Goal: Information Seeking & Learning: Find specific fact

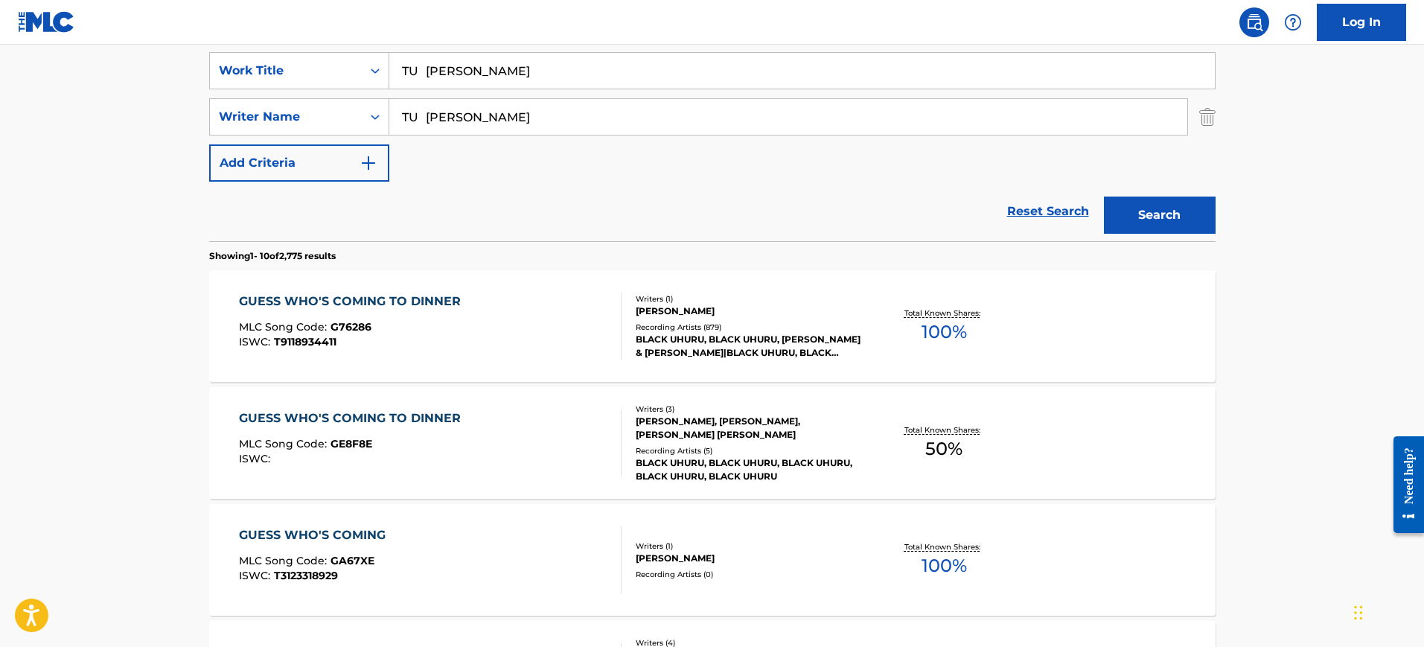
type input "TU [PERSON_NAME]"
drag, startPoint x: 433, startPoint y: 71, endPoint x: 694, endPoint y: 71, distance: 261.3
click at [694, 71] on input "TU [PERSON_NAME]" at bounding box center [802, 71] width 826 height 36
type input "TU"
drag, startPoint x: 550, startPoint y: 121, endPoint x: 85, endPoint y: 114, distance: 465.3
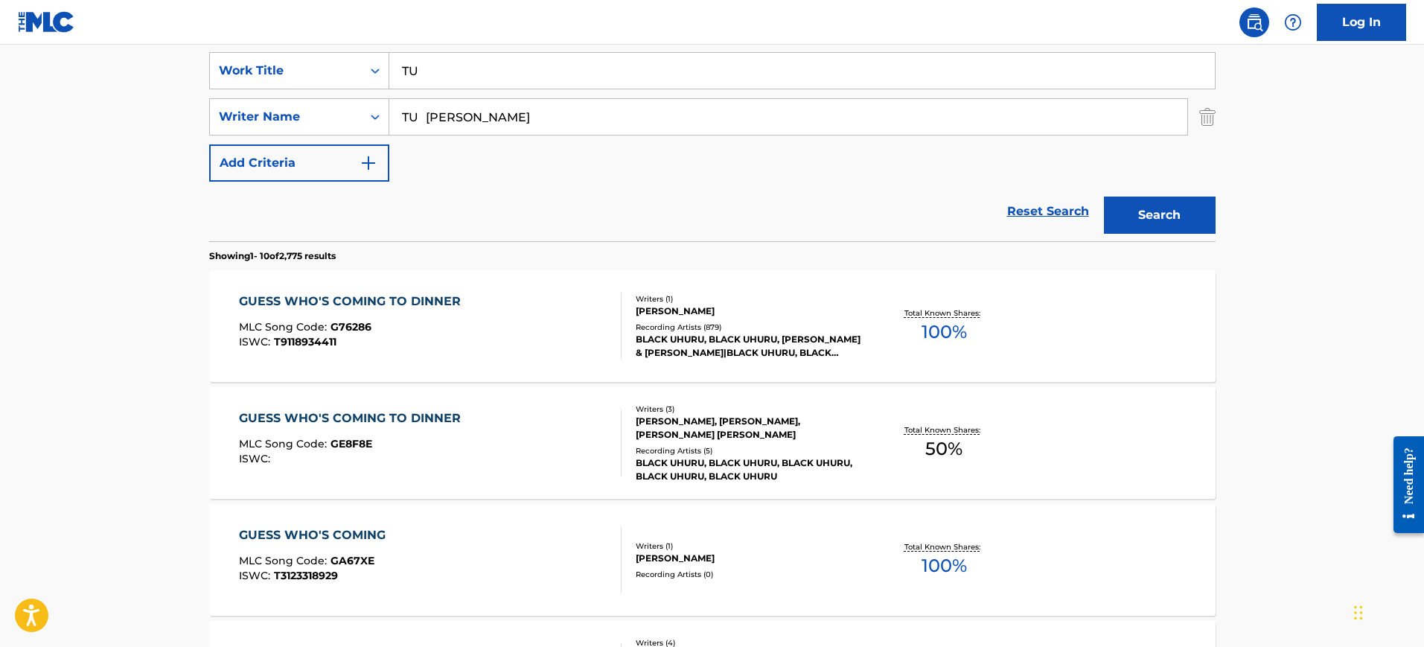
click at [86, 114] on main "The MLC Public Work Search The accuracy and completeness of The MLC's data is d…" at bounding box center [712, 641] width 1424 height 1752
type input "[PERSON_NAME]"
click at [1104, 197] on button "Search" at bounding box center [1160, 215] width 112 height 37
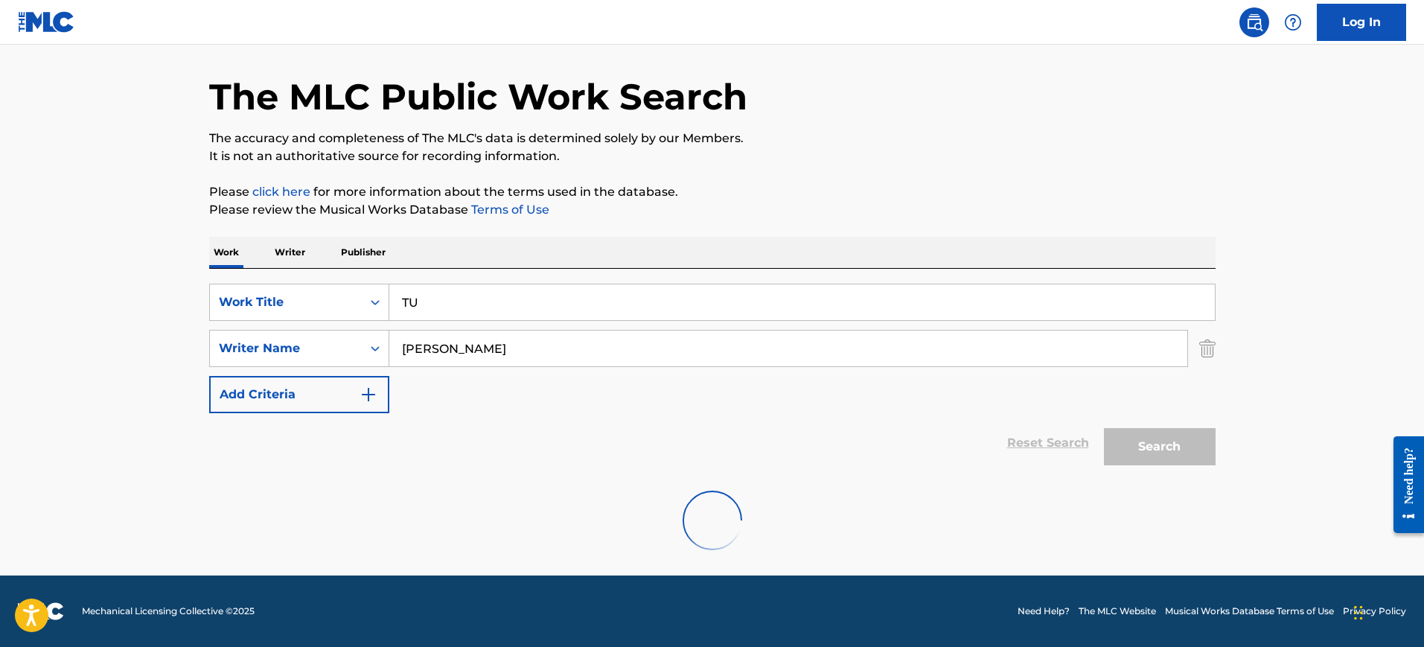
scroll to position [279, 0]
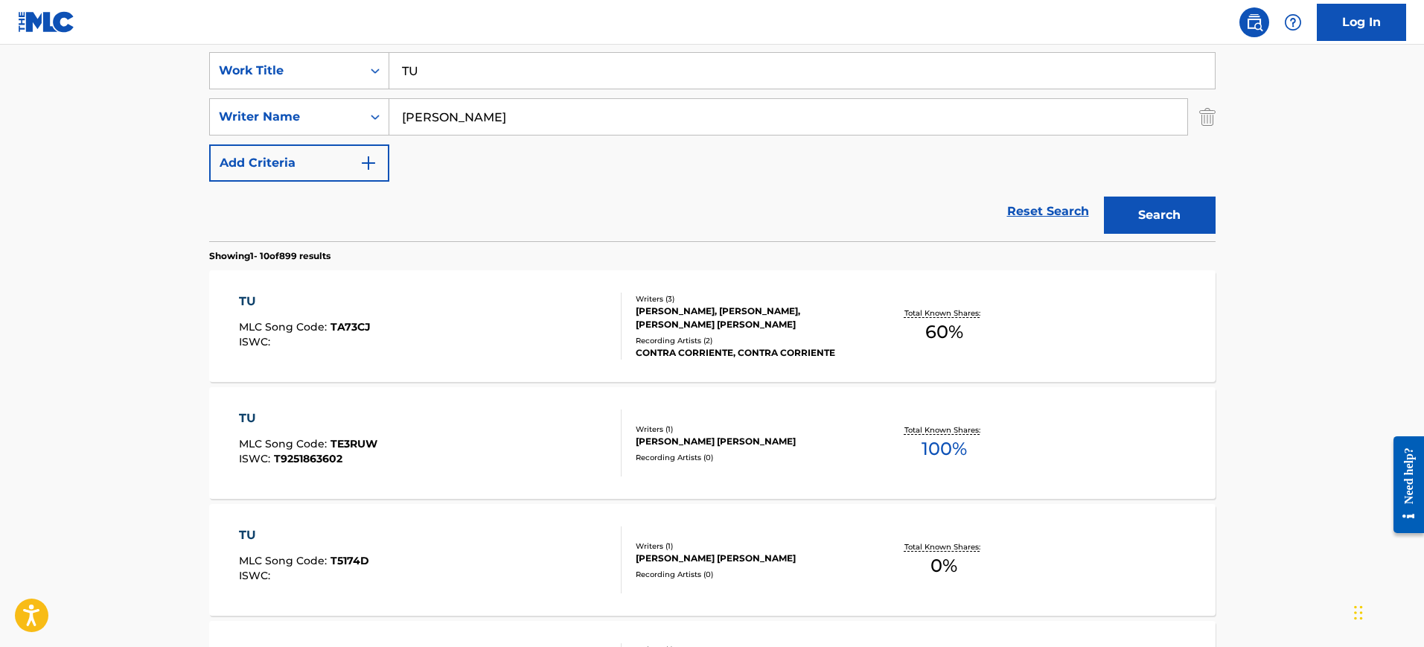
click at [541, 310] on div "TU MLC Song Code : TA73CJ ISWC :" at bounding box center [430, 326] width 383 height 67
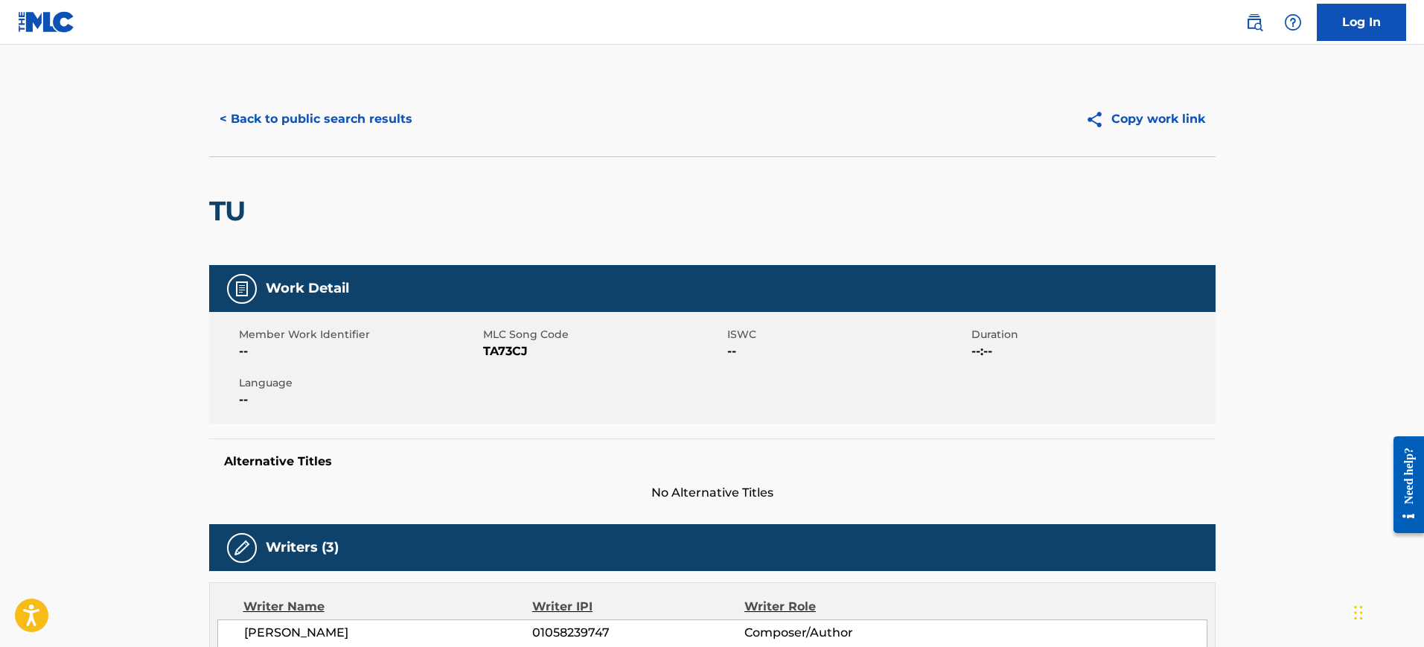
click at [382, 106] on button "< Back to public search results" at bounding box center [316, 119] width 214 height 37
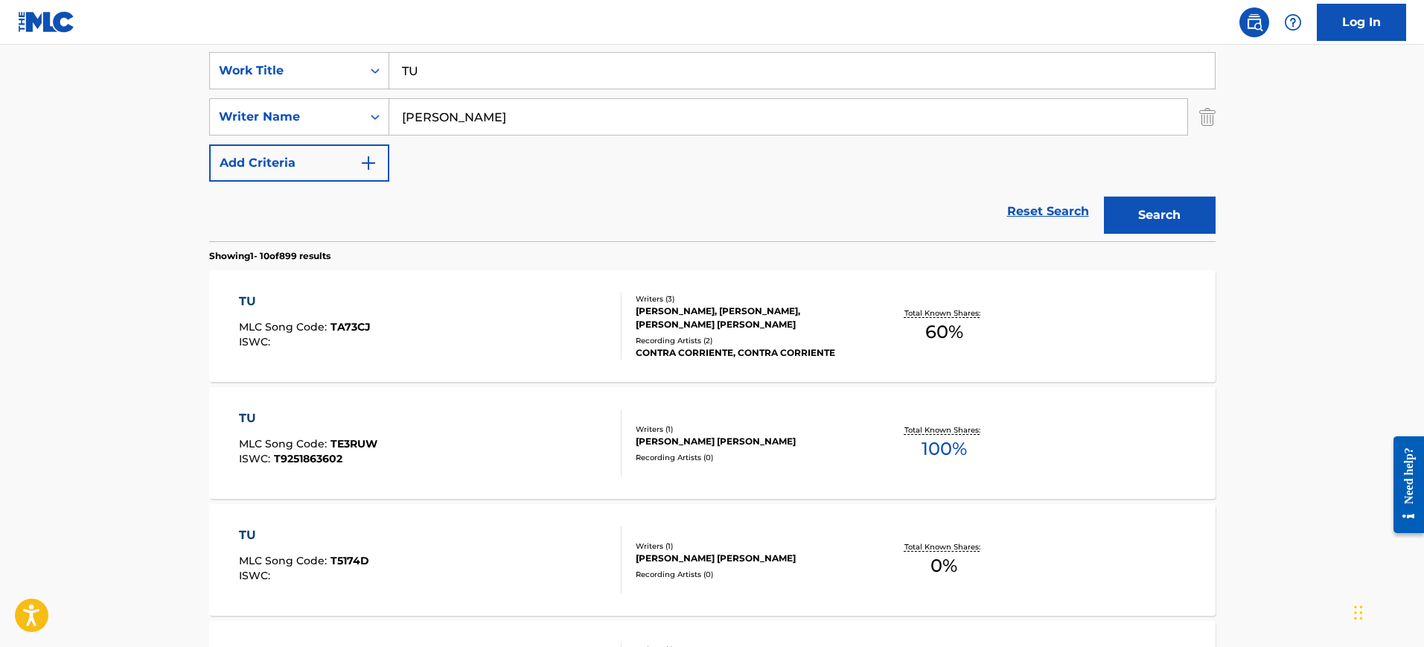
click at [500, 74] on input "TU" at bounding box center [802, 71] width 826 height 36
paste input "MORENA"
type input "MORENA"
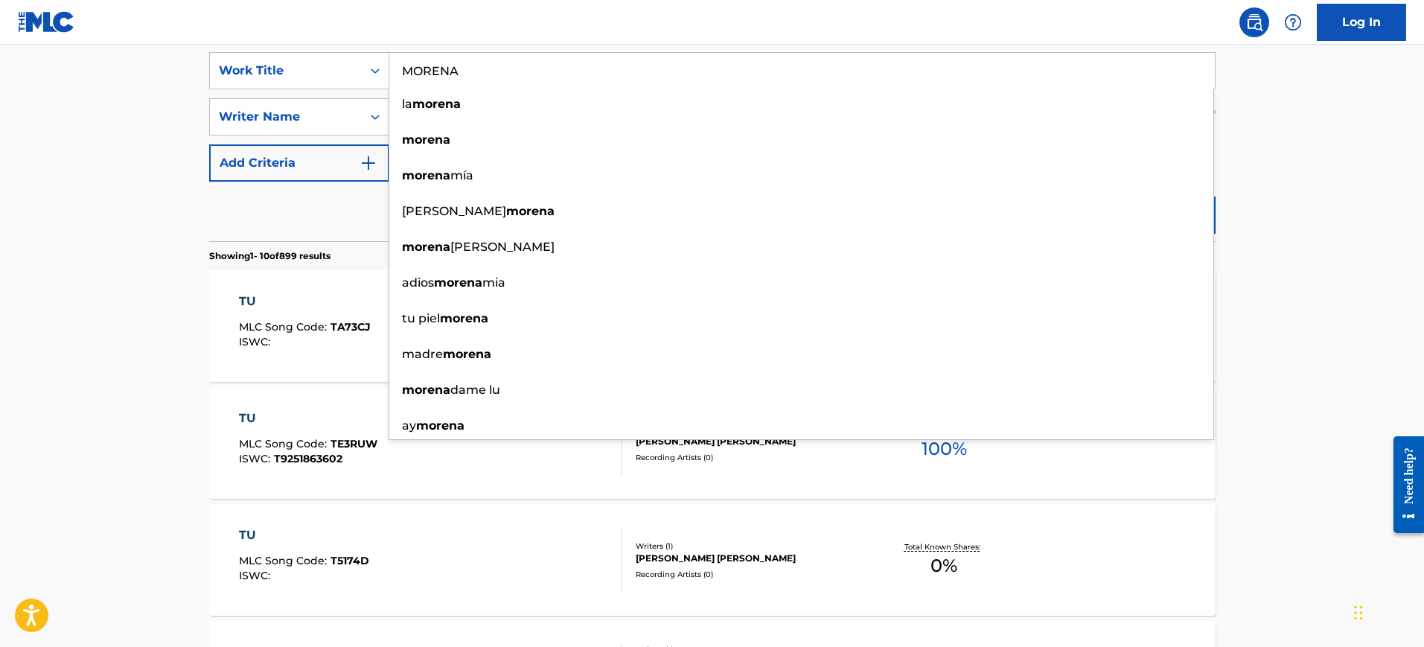
click at [297, 39] on nav "Log In" at bounding box center [712, 22] width 1424 height 45
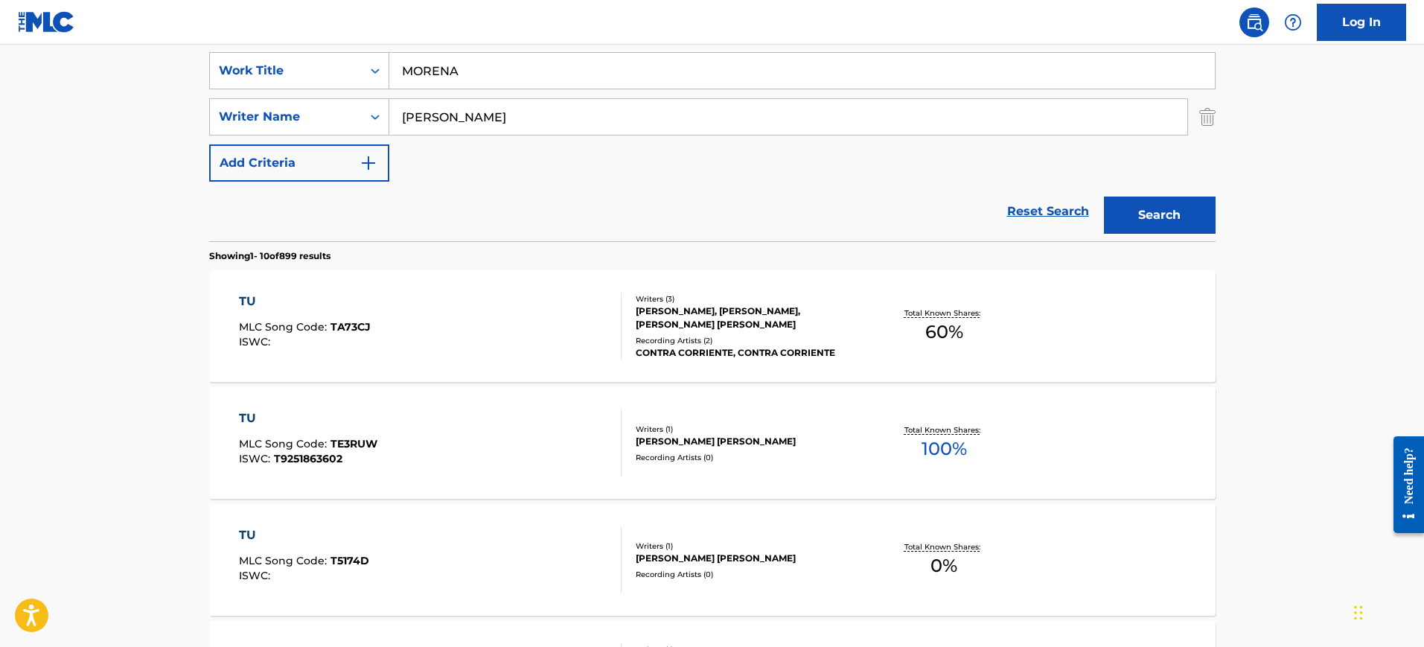
click at [438, 116] on input "[PERSON_NAME]" at bounding box center [788, 117] width 798 height 36
paste input "[PERSON_NAME]"
click at [1104, 197] on button "Search" at bounding box center [1160, 215] width 112 height 37
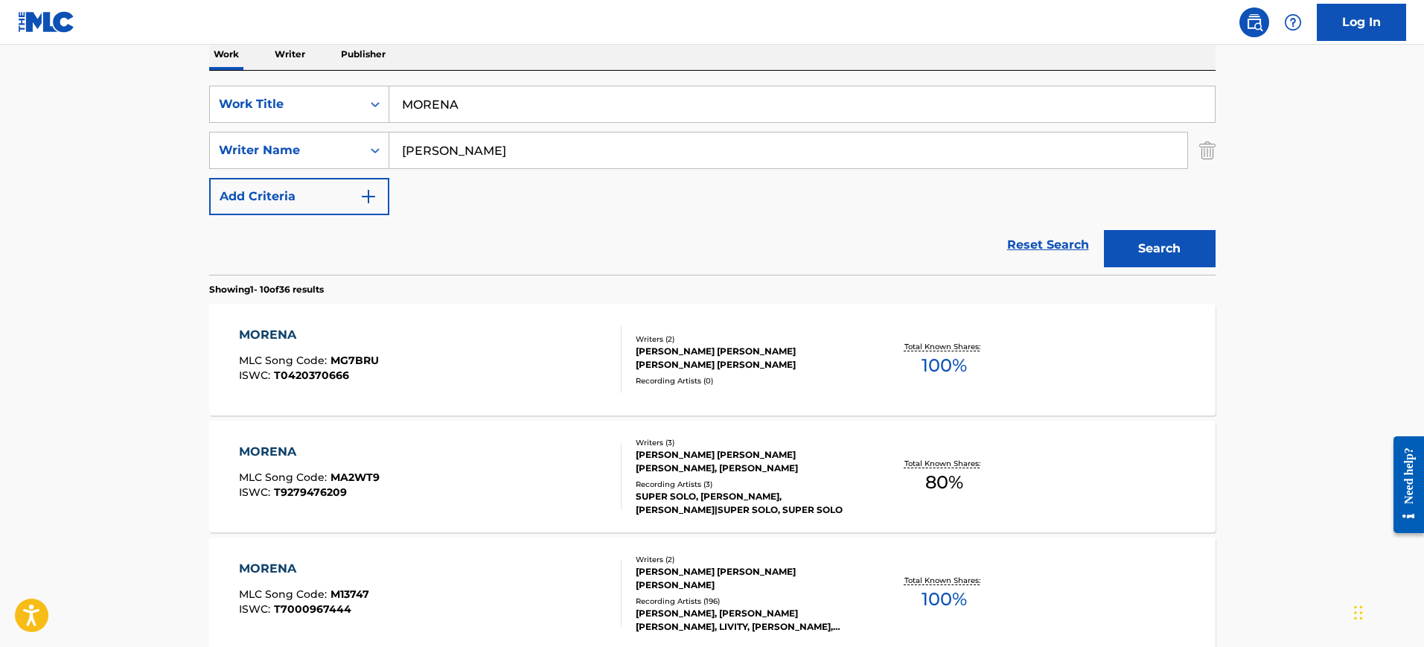
scroll to position [0, 0]
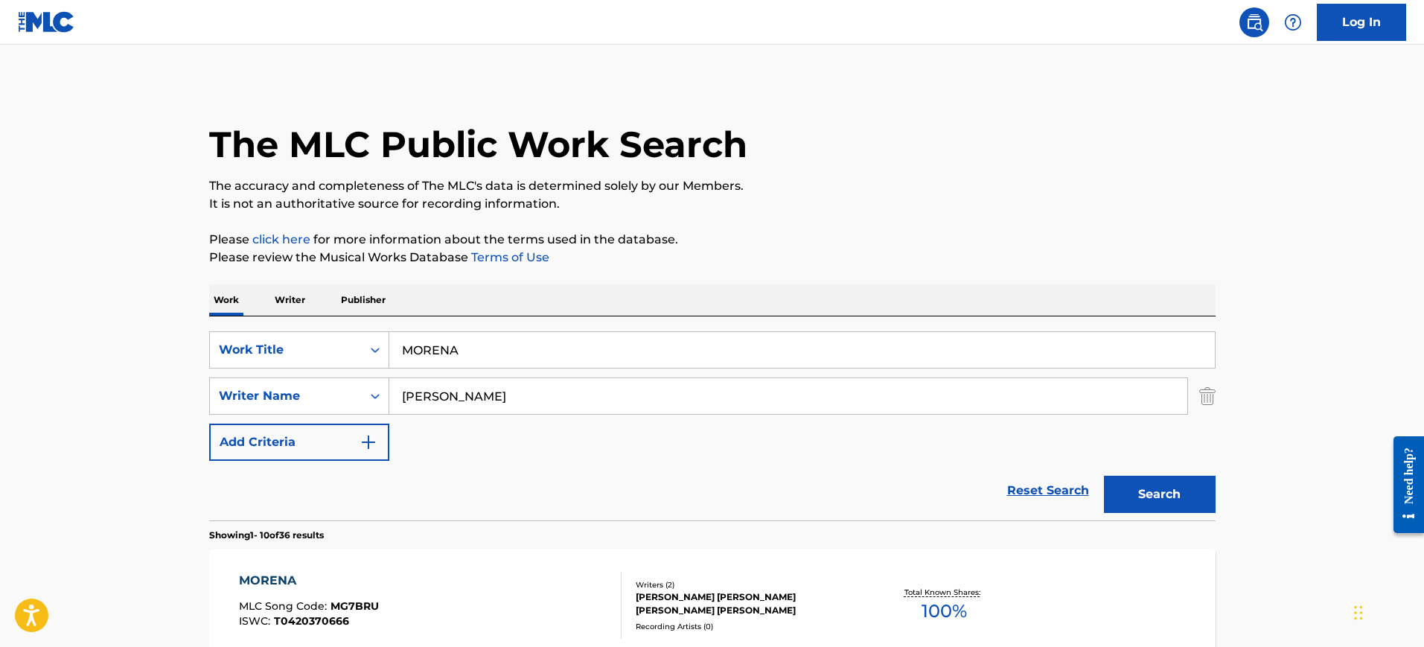
click at [470, 398] on input "[PERSON_NAME]" at bounding box center [788, 396] width 798 height 36
paste input "COSMIN"
type input "COSMIN"
click at [1104, 476] on button "Search" at bounding box center [1160, 494] width 112 height 37
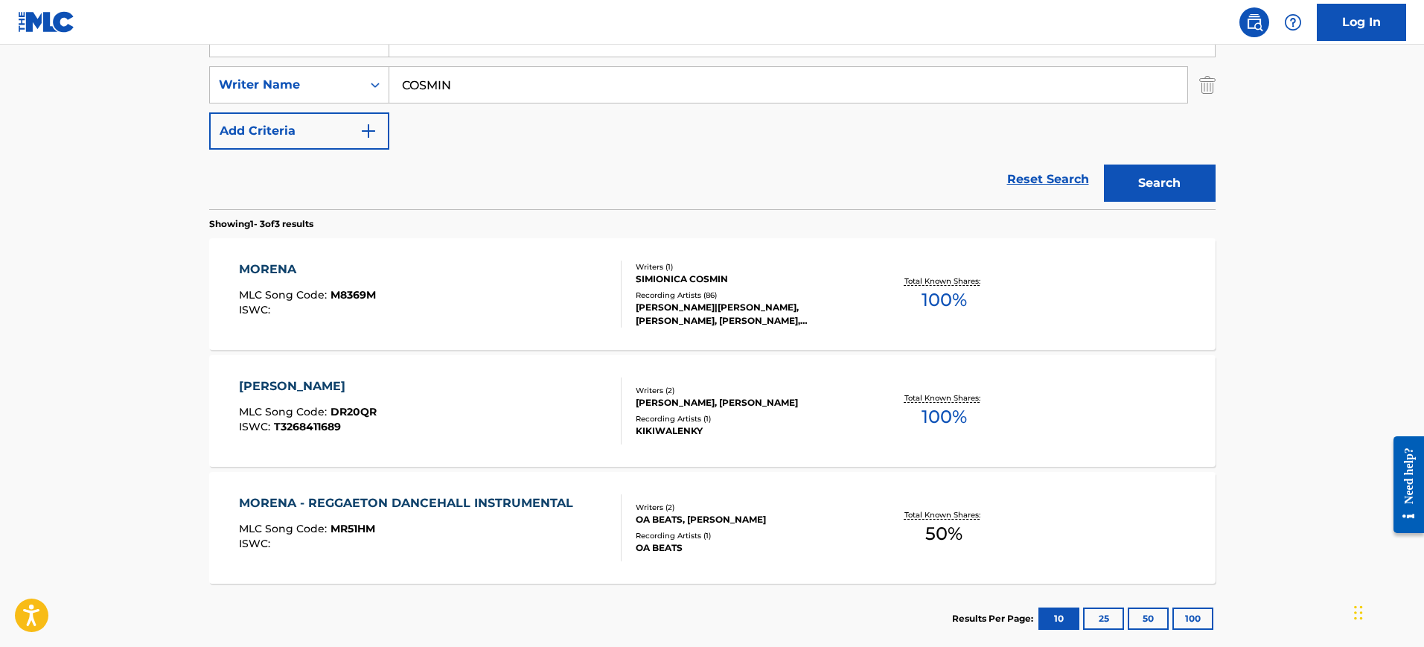
scroll to position [279, 0]
